Goal: Communication & Community: Answer question/provide support

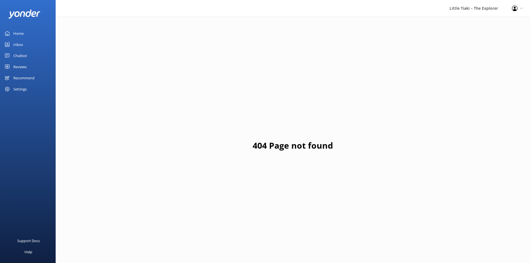
click at [34, 45] on link "Inbox" at bounding box center [28, 44] width 56 height 11
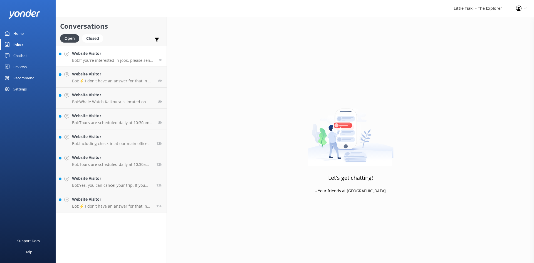
click at [83, 57] on div "Website Visitor Bot: If you’re interested in jobs, please send your C.V. to [EM…" at bounding box center [113, 56] width 82 height 12
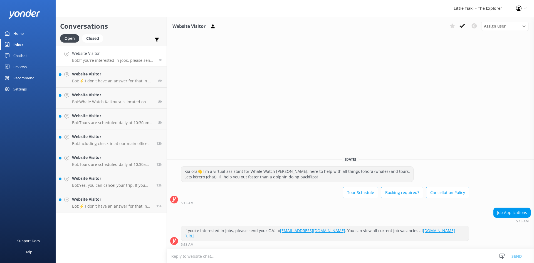
click at [468, 25] on div "Assign user Customer Support Wiremu Stone Abba kahu [PERSON_NAME] [PERSON_NAME]…" at bounding box center [487, 26] width 81 height 9
click at [120, 78] on p "Bot: ⚡ I don't have an answer for that in my knowledge base. Please try and rep…" at bounding box center [113, 80] width 82 height 5
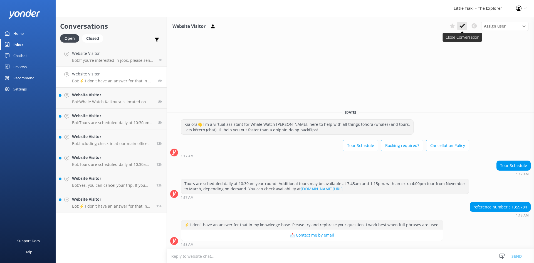
click at [463, 27] on icon at bounding box center [462, 26] width 6 height 6
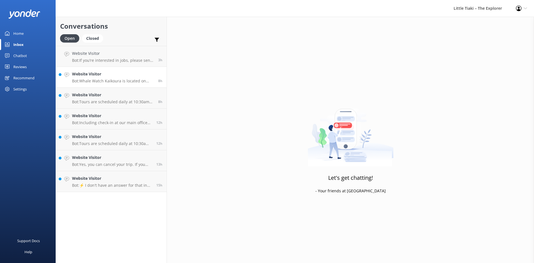
click at [139, 76] on h4 "Website Visitor" at bounding box center [113, 74] width 82 height 6
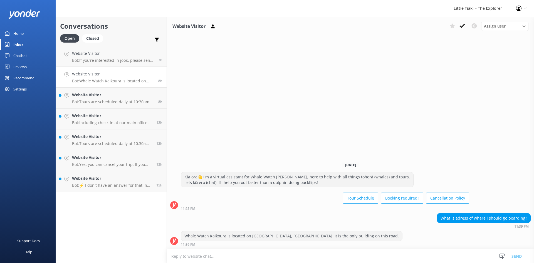
drag, startPoint x: 462, startPoint y: 25, endPoint x: 406, endPoint y: 43, distance: 58.0
click at [462, 25] on icon at bounding box center [462, 26] width 6 height 6
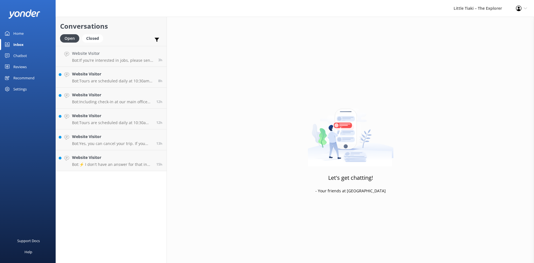
click at [129, 100] on p "Bot: Including check-in at our main office and bus transfers to and from our ma…" at bounding box center [112, 101] width 80 height 5
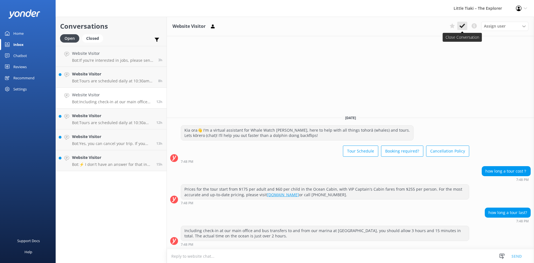
click at [458, 27] on button at bounding box center [462, 26] width 10 height 8
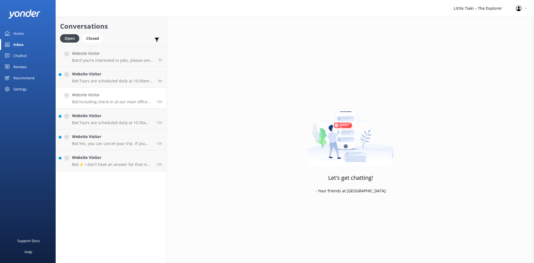
click at [123, 107] on link "Website Visitor Bot: Including check-in at our main office and bus transfers to…" at bounding box center [111, 98] width 111 height 21
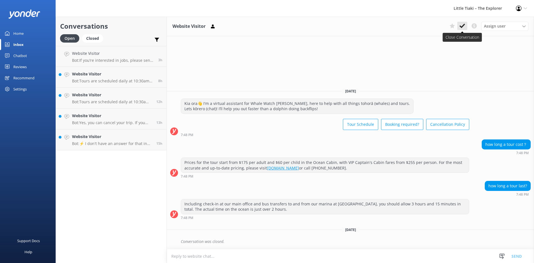
click at [460, 28] on icon at bounding box center [462, 26] width 6 height 6
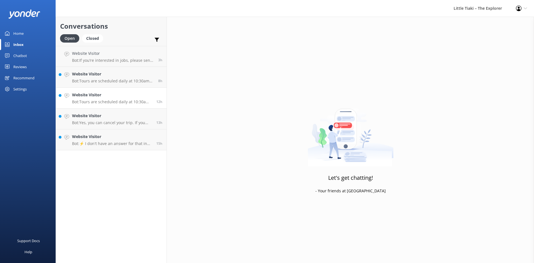
click at [133, 102] on p "Bot: Tours are scheduled daily at 10:30am year-round. Depending on demand, extr…" at bounding box center [112, 101] width 80 height 5
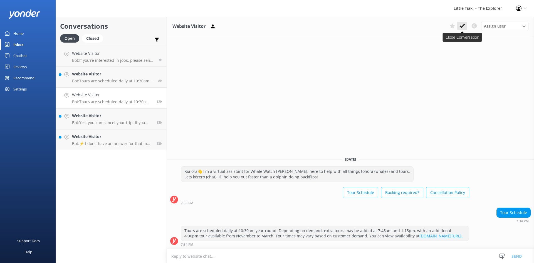
click at [460, 27] on use at bounding box center [462, 26] width 6 height 4
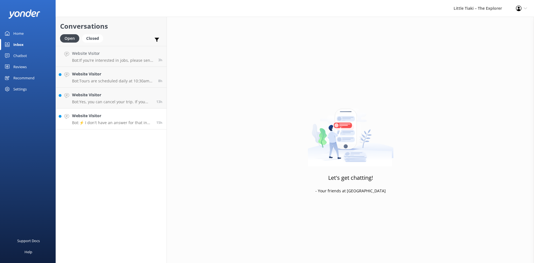
click at [120, 127] on link "Website Visitor Bot: ⚡ I don't have an answer for that in my knowledge base. Pl…" at bounding box center [111, 118] width 111 height 21
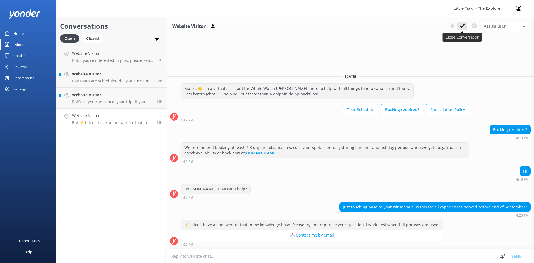
click at [464, 28] on icon at bounding box center [462, 26] width 6 height 6
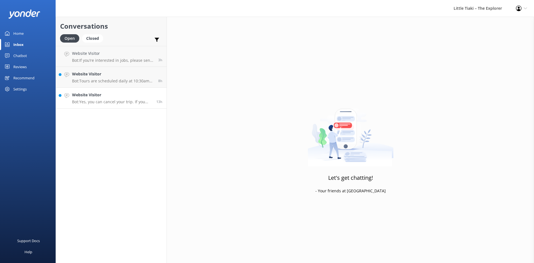
click at [114, 101] on p "Bot: Yes, you can cancel your trip. If you cancel more than 48 hours in advance…" at bounding box center [112, 101] width 80 height 5
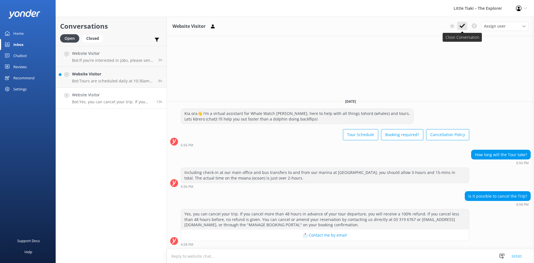
click at [459, 27] on button at bounding box center [462, 26] width 10 height 8
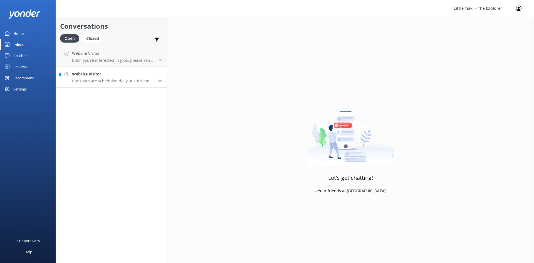
click at [125, 77] on h4 "Website Visitor" at bounding box center [113, 74] width 82 height 6
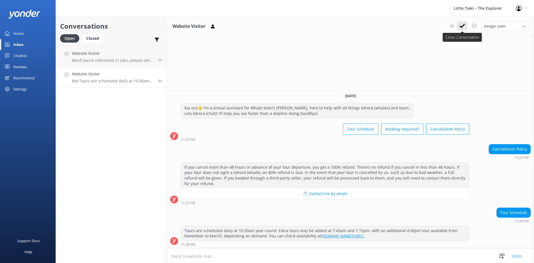
click at [462, 26] on icon at bounding box center [462, 26] width 6 height 6
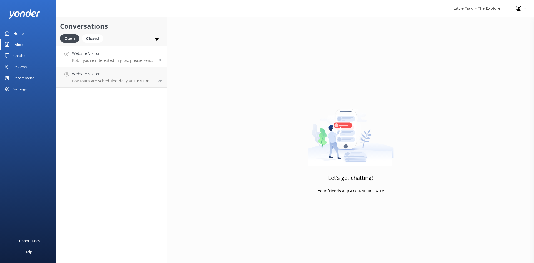
click at [155, 59] on div "3h" at bounding box center [158, 56] width 8 height 12
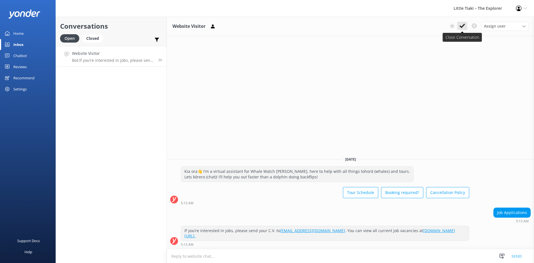
click at [459, 28] on icon at bounding box center [462, 26] width 6 height 6
